Goal: Task Accomplishment & Management: Complete application form

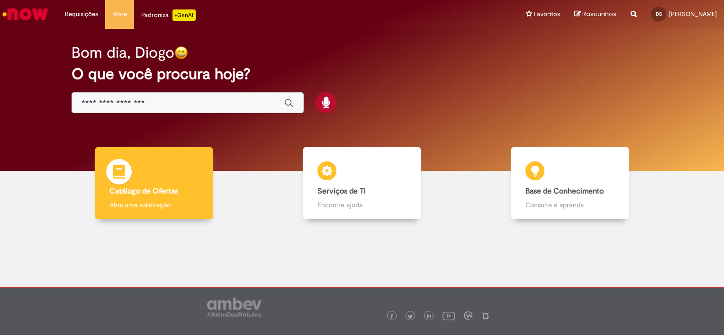
click at [142, 182] on div "Catálogo de Ofertas Catálogo de Ofertas Abra uma solicitação" at bounding box center [153, 183] width 117 height 72
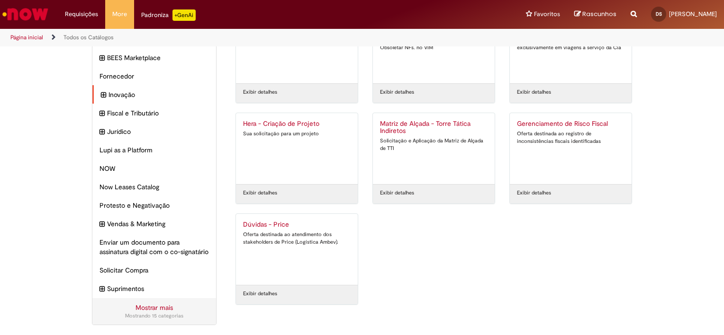
scroll to position [72, 0]
click at [101, 288] on icon "expandir categoria Suprimentos" at bounding box center [103, 289] width 5 height 10
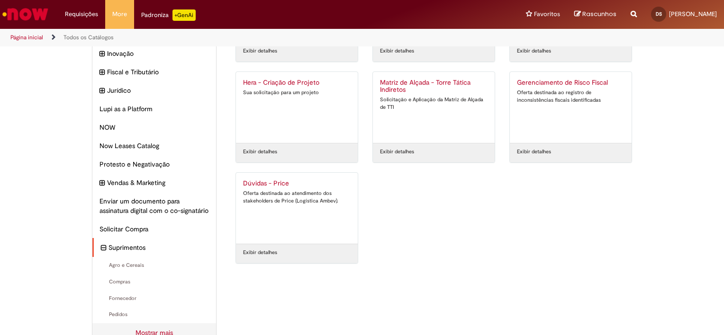
scroll to position [139, 0]
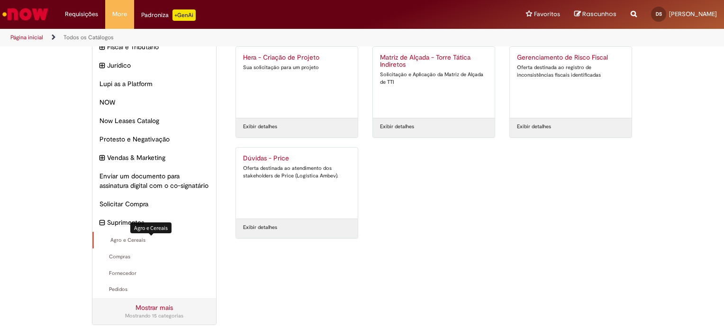
click at [123, 242] on span "Agro e Cereais Itens" at bounding box center [155, 241] width 108 height 8
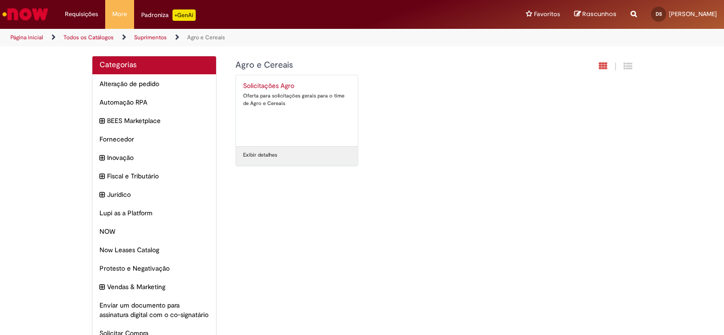
click at [257, 114] on div "Solicitações Agro Oferta para solicitações gerais para o time de Agro e Cereais" at bounding box center [297, 110] width 108 height 57
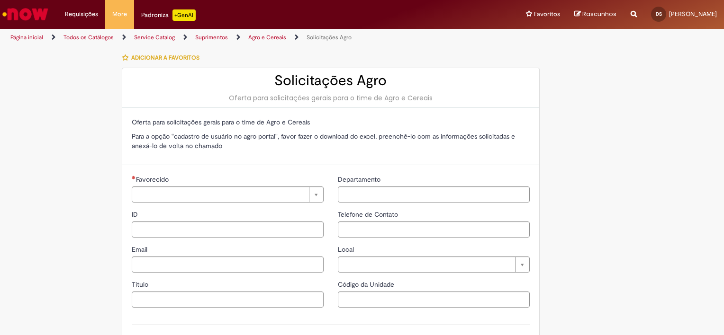
type input "**********"
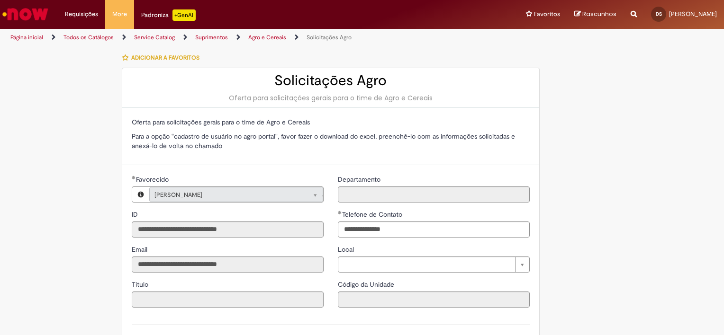
type input "**********"
click at [538, 15] on li "Favoritos Exibir todos os Favoritos" at bounding box center [543, 14] width 48 height 28
click at [546, 38] on link "Exibir todos os Favoritos" at bounding box center [571, 38] width 104 height 10
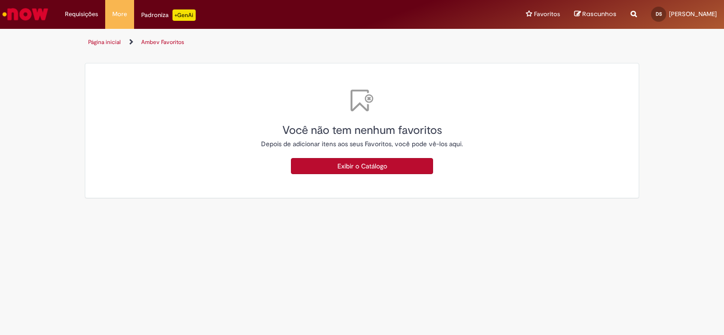
click at [361, 167] on link "Exibir o Catálogo" at bounding box center [362, 166] width 142 height 16
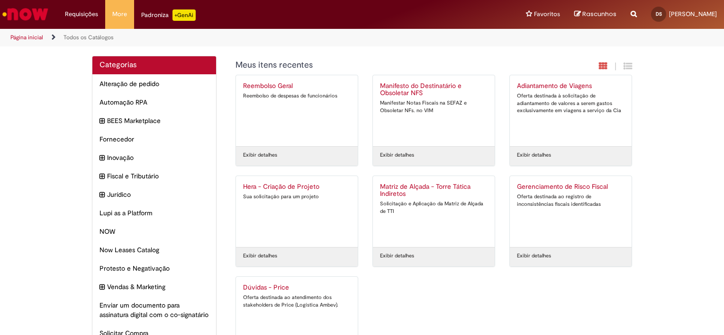
click at [157, 17] on div "Padroniza +GenAi" at bounding box center [168, 14] width 54 height 11
